Goal: Navigation & Orientation: Find specific page/section

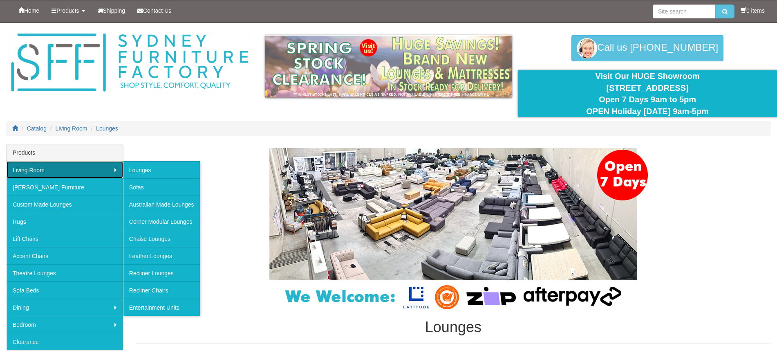
click at [44, 173] on link "Living Room" at bounding box center [65, 169] width 117 height 17
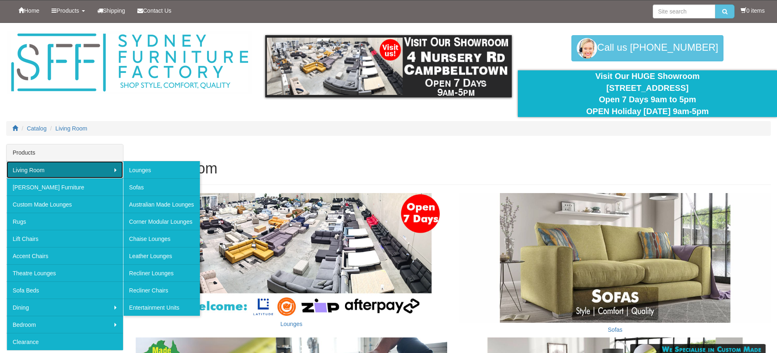
click at [40, 172] on link "Living Room" at bounding box center [65, 169] width 117 height 17
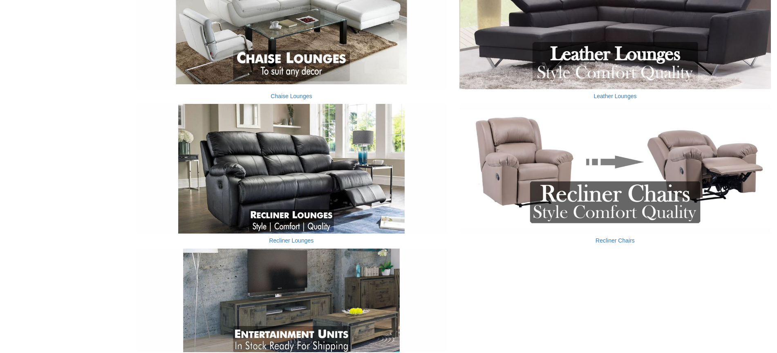
scroll to position [545, 0]
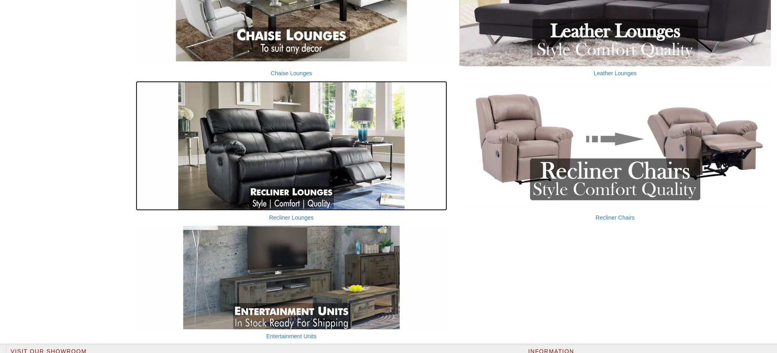
click at [318, 165] on img at bounding box center [292, 146] width 312 height 130
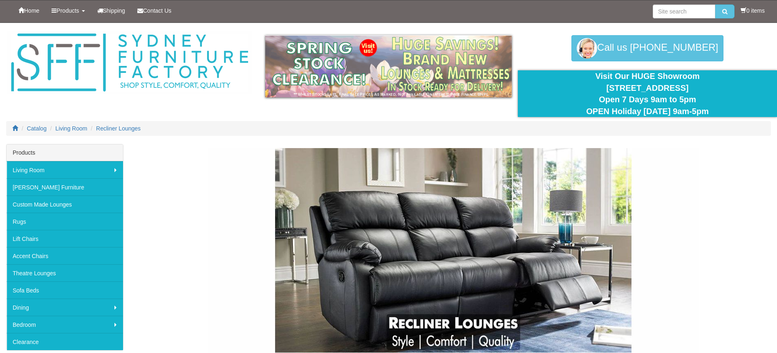
scroll to position [136, 0]
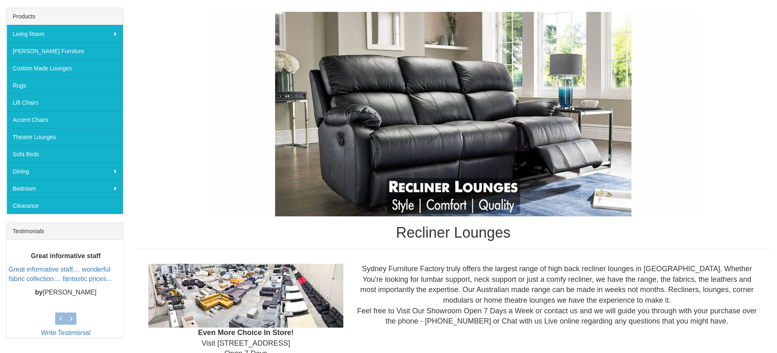
click at [497, 209] on img at bounding box center [453, 114] width 491 height 204
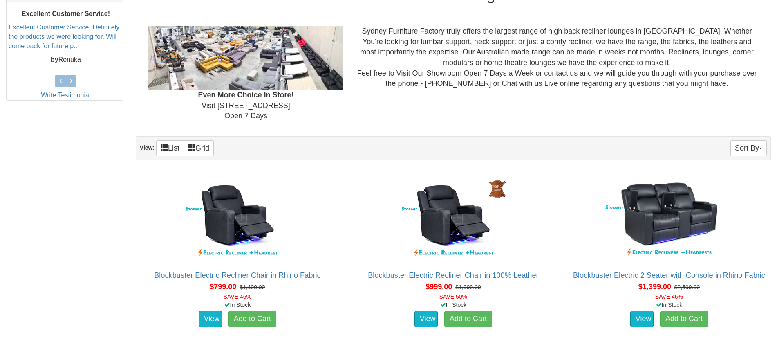
scroll to position [101, 0]
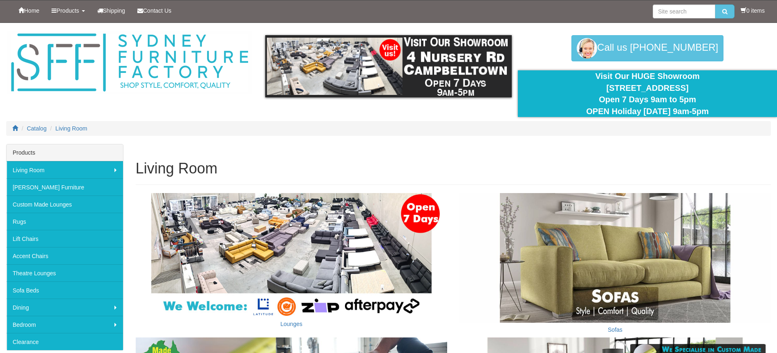
scroll to position [545, 0]
